Goal: Task Accomplishment & Management: Manage account settings

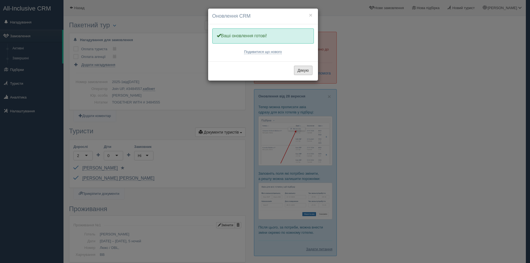
click at [304, 70] on button "Дякую" at bounding box center [303, 70] width 19 height 9
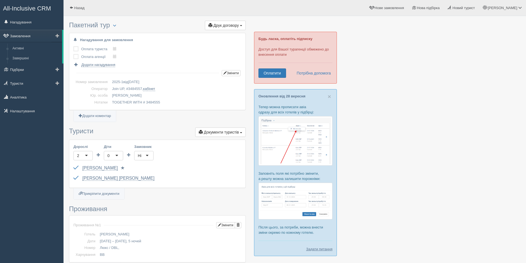
click at [22, 37] on link "Замовлення" at bounding box center [31, 36] width 62 height 12
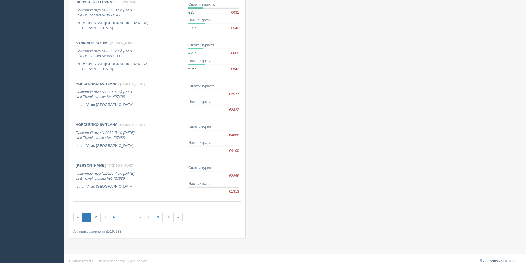
scroll to position [266, 0]
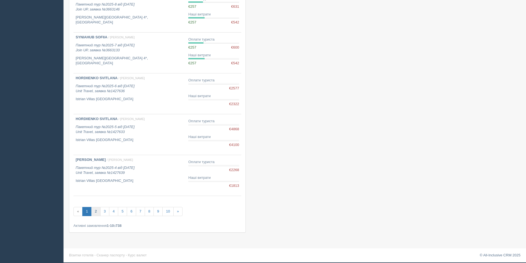
click at [96, 211] on link "2" at bounding box center [95, 211] width 9 height 9
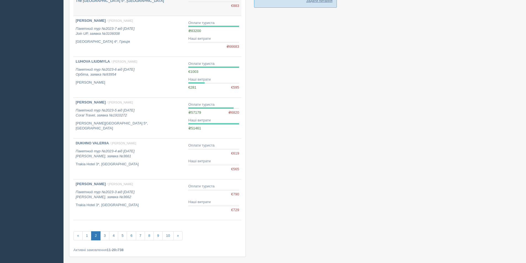
scroll to position [273, 0]
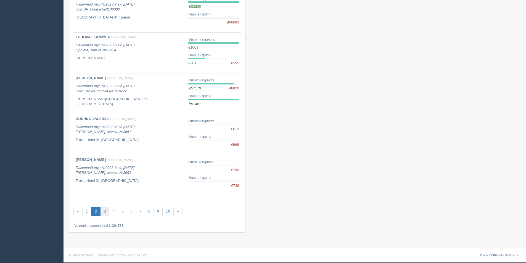
click at [105, 211] on link "3" at bounding box center [104, 211] width 9 height 9
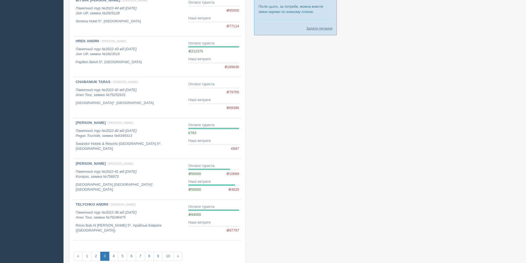
scroll to position [249, 0]
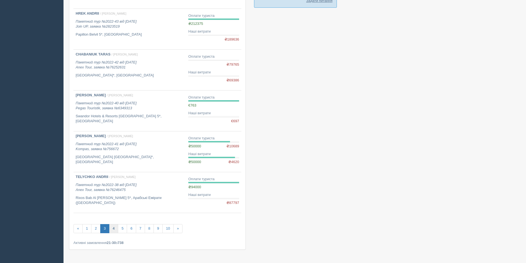
click at [115, 228] on link "4" at bounding box center [113, 228] width 9 height 9
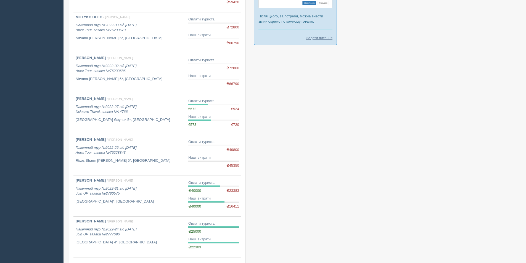
scroll to position [249, 0]
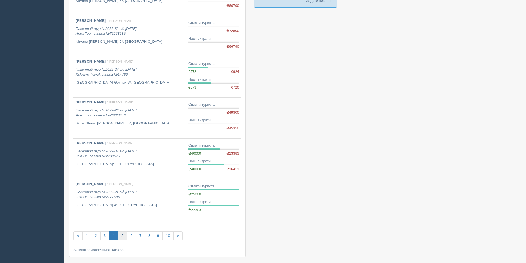
click at [122, 237] on link "5" at bounding box center [122, 235] width 9 height 9
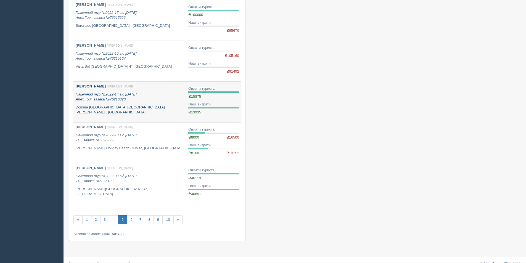
scroll to position [273, 0]
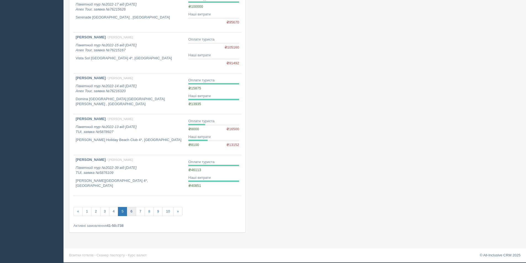
click at [130, 212] on link "6" at bounding box center [131, 211] width 9 height 9
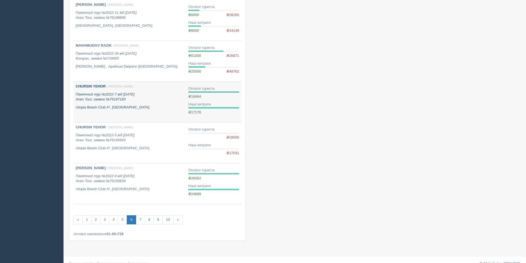
scroll to position [273, 0]
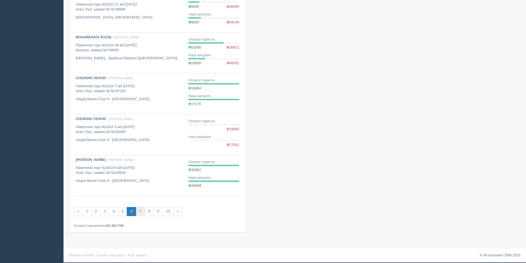
click at [141, 211] on link "7" at bounding box center [140, 211] width 9 height 9
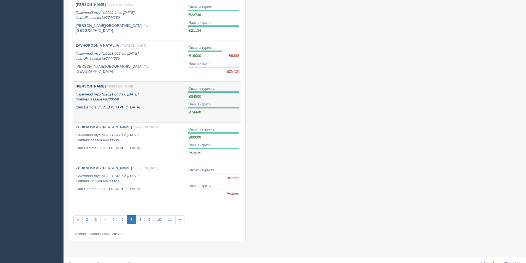
scroll to position [273, 0]
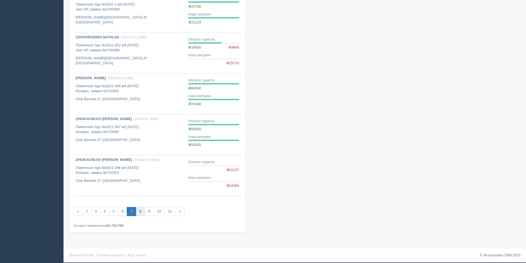
click at [140, 211] on link "8" at bounding box center [140, 211] width 9 height 9
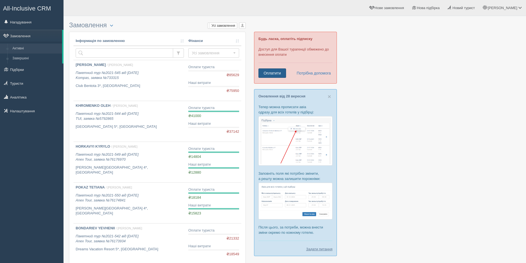
click at [271, 69] on link "Оплатити" at bounding box center [273, 73] width 28 height 9
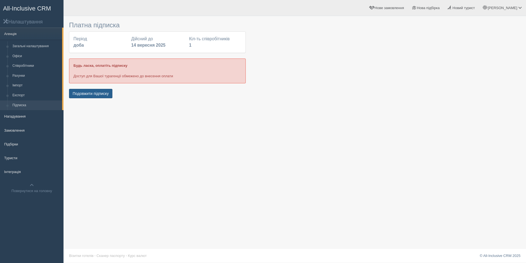
click at [101, 95] on button "Подовжити підписку" at bounding box center [90, 93] width 43 height 9
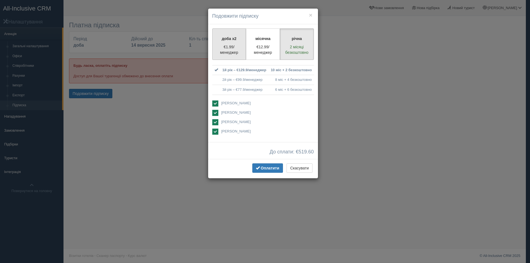
click at [231, 47] on p "€1.99/менеджер" at bounding box center [229, 49] width 27 height 11
radio input "true"
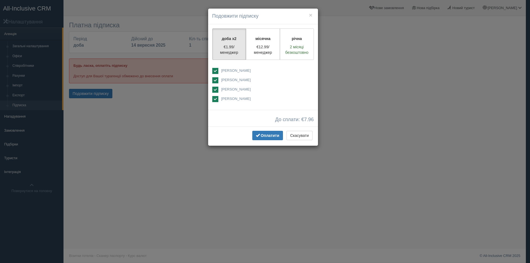
click at [217, 70] on ins at bounding box center [215, 71] width 6 height 6
checkbox input "false"
click at [214, 78] on ins at bounding box center [215, 80] width 6 height 6
checkbox input "false"
click at [214, 99] on ins at bounding box center [215, 99] width 6 height 6
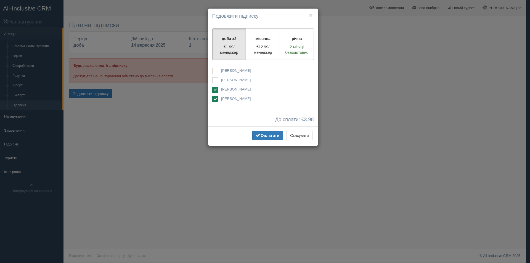
checkbox input "false"
click at [267, 136] on span "Оплатити" at bounding box center [270, 135] width 19 height 4
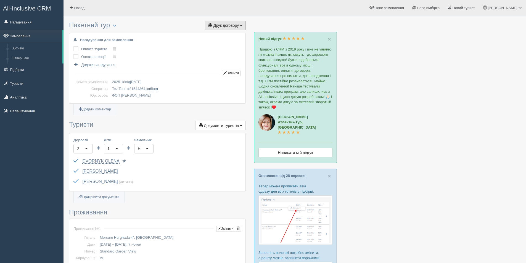
click at [230, 23] on span "Друк договору" at bounding box center [226, 25] width 25 height 4
click at [223, 27] on span "Друк договору" at bounding box center [226, 25] width 25 height 4
click at [198, 34] on link "Tez Tour" at bounding box center [213, 35] width 64 height 9
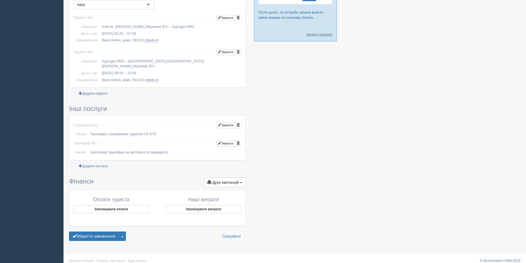
scroll to position [295, 0]
